Goal: Task Accomplishment & Management: Manage account settings

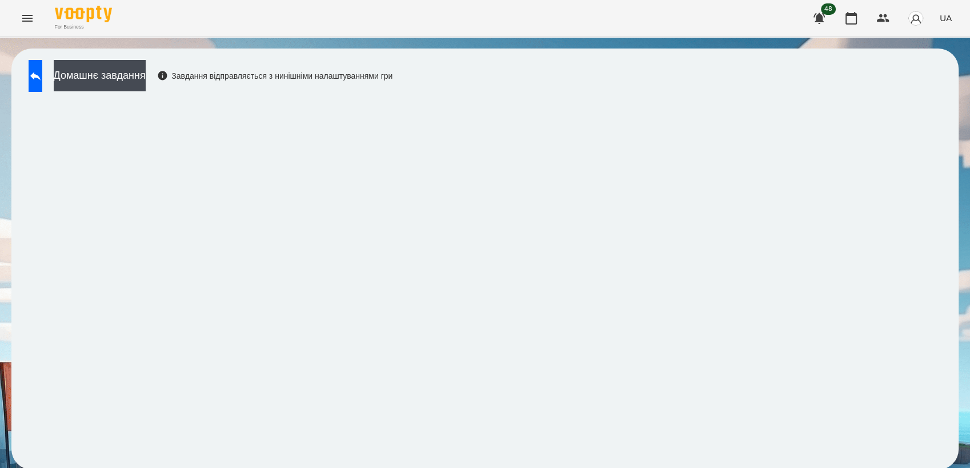
click at [31, 11] on icon "Menu" at bounding box center [28, 18] width 14 height 14
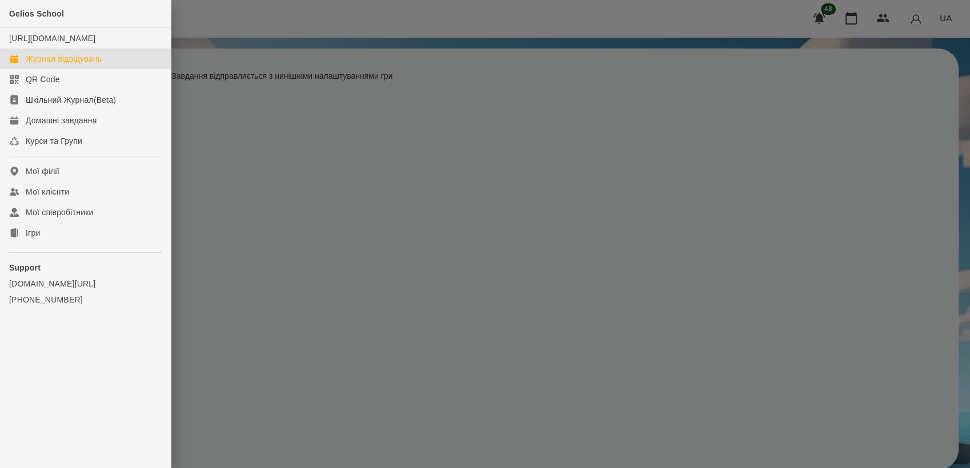
click at [47, 62] on link "Журнал відвідувань" at bounding box center [85, 59] width 171 height 21
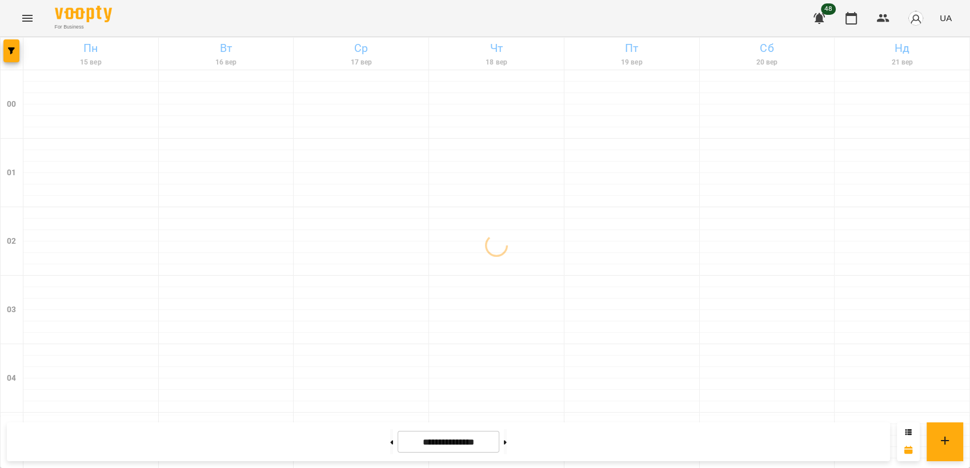
scroll to position [1156, 0]
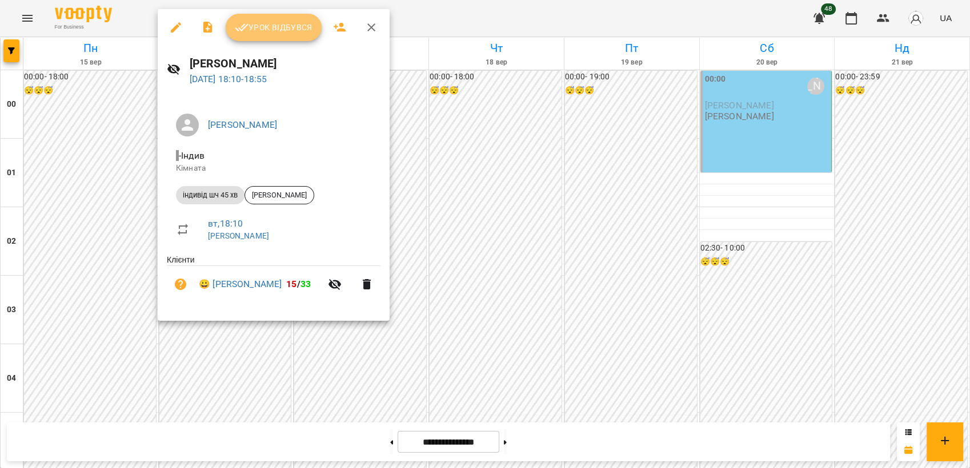
click at [266, 34] on span "Урок відбувся" at bounding box center [274, 28] width 78 height 14
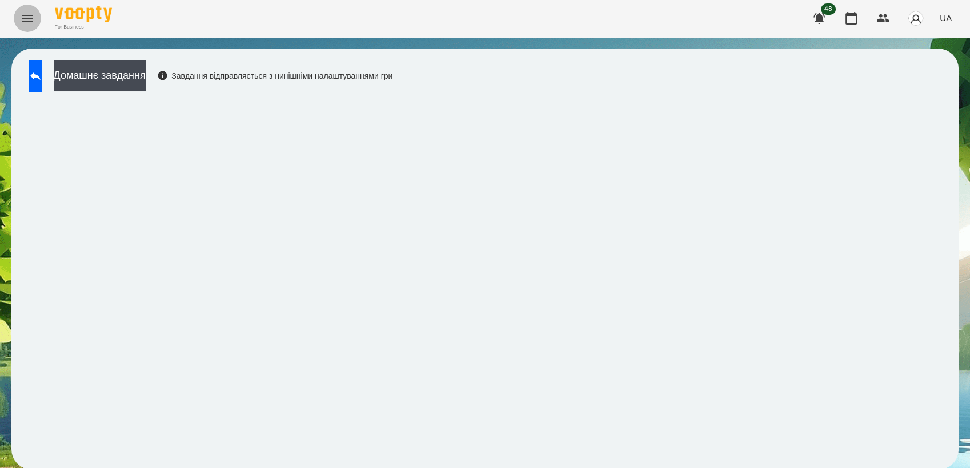
click at [17, 25] on button "Menu" at bounding box center [27, 18] width 27 height 27
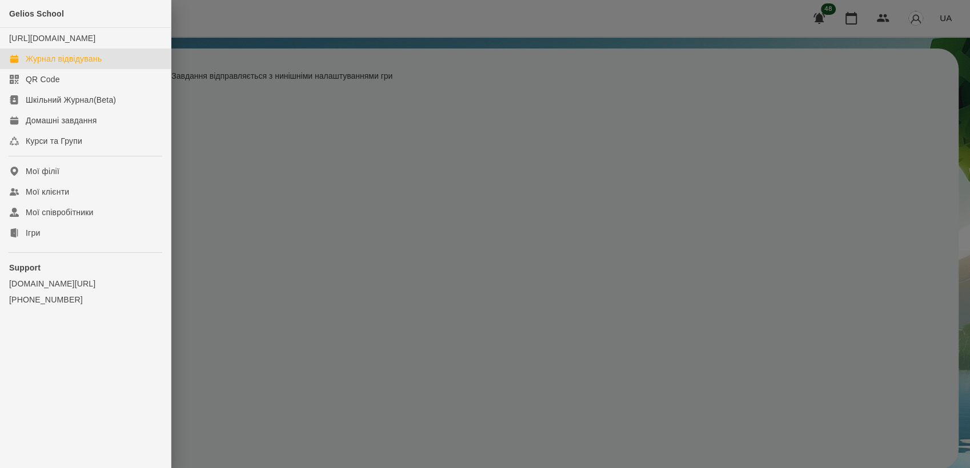
click at [65, 65] on div "Журнал відвідувань" at bounding box center [64, 58] width 76 height 11
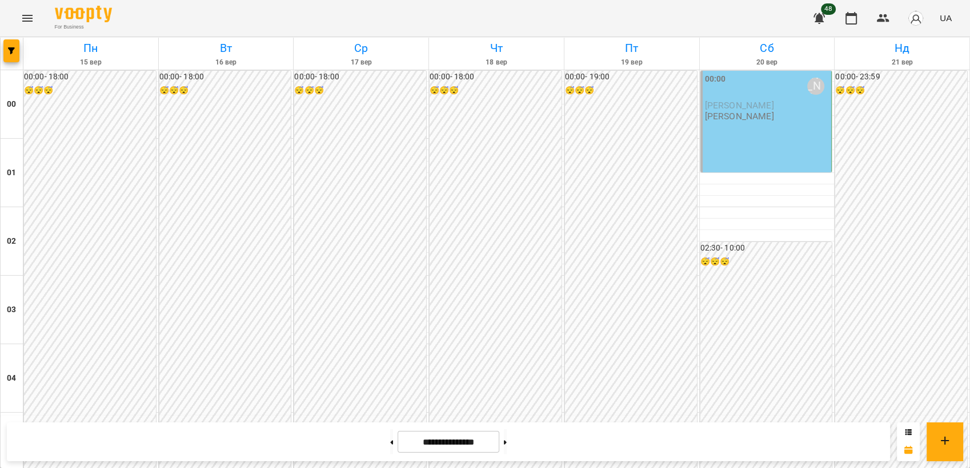
scroll to position [1141, 0]
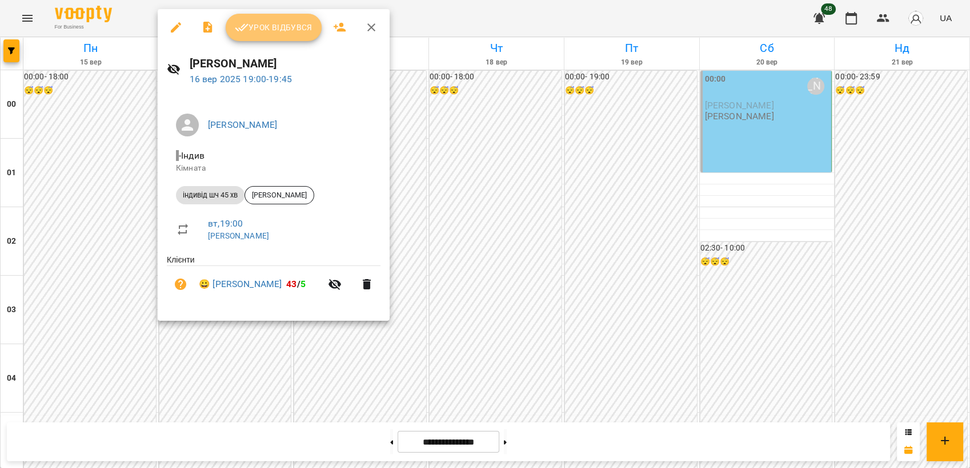
click at [252, 29] on span "Урок відбувся" at bounding box center [274, 28] width 78 height 14
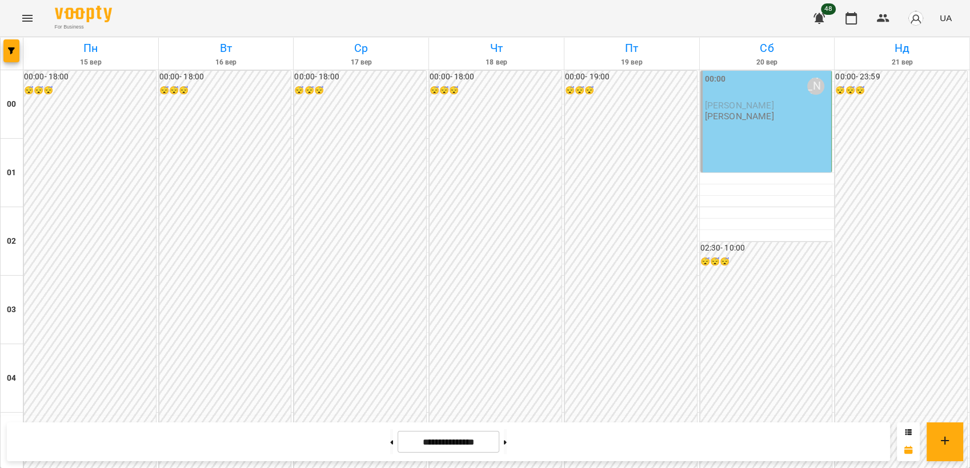
scroll to position [1274, 0]
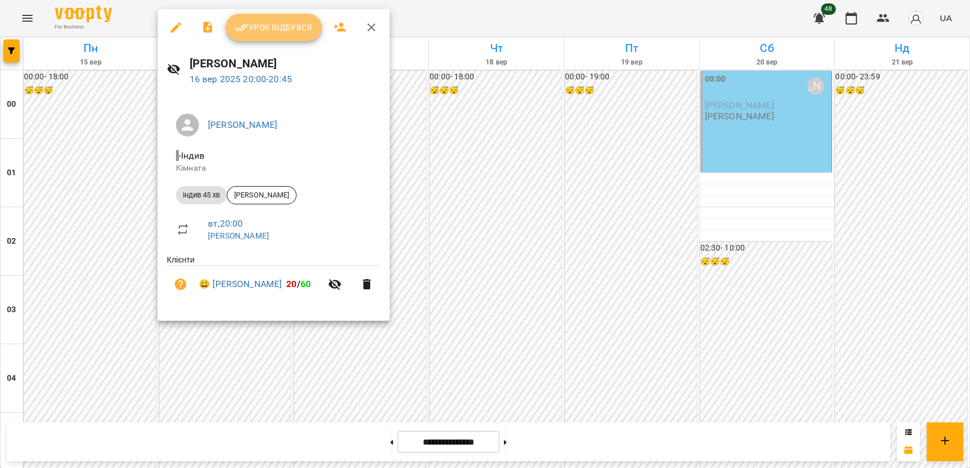
click at [287, 35] on button "Урок відбувся" at bounding box center [274, 27] width 96 height 27
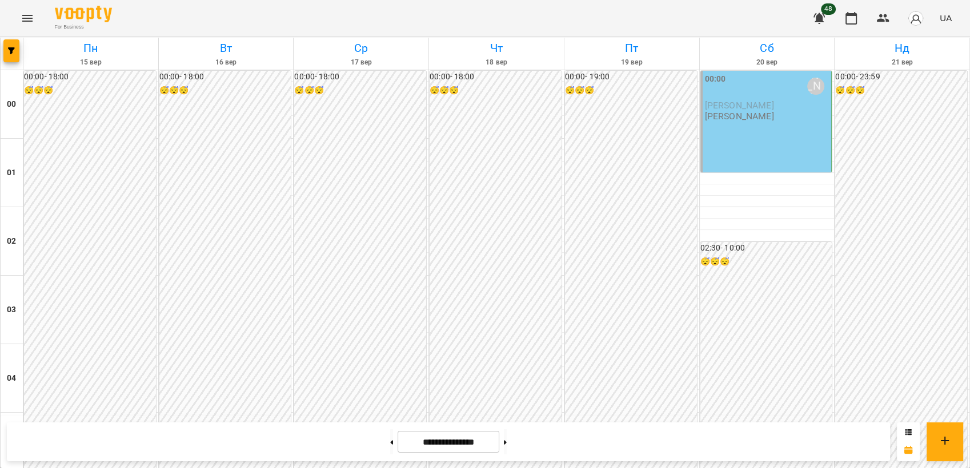
scroll to position [1185, 0]
click at [818, 21] on icon "button" at bounding box center [818, 18] width 11 height 11
